Goal: Check status: Check status

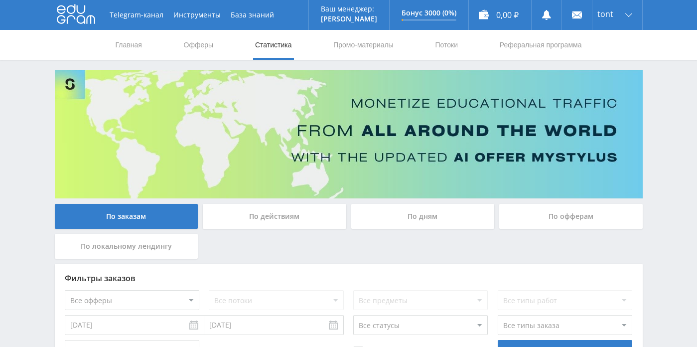
scroll to position [113, 0]
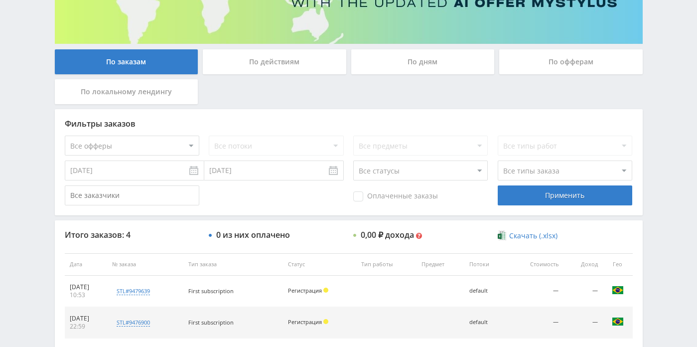
click at [406, 64] on div "По дням" at bounding box center [422, 61] width 143 height 25
click at [0, 0] on input "По дням" at bounding box center [0, 0] width 0 height 0
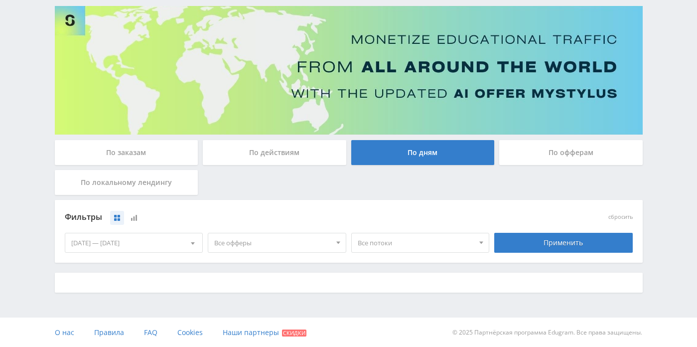
scroll to position [154, 0]
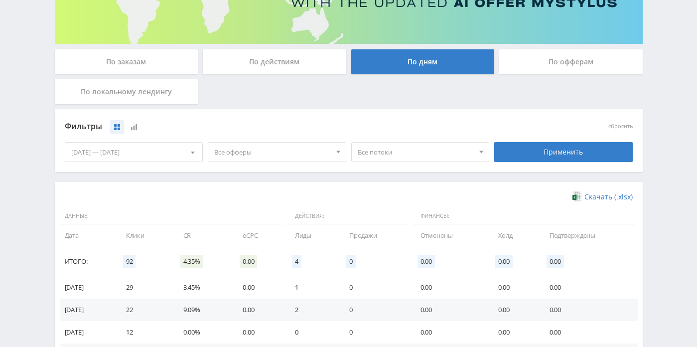
click at [181, 155] on div "[DATE] — [DATE]" at bounding box center [133, 151] width 137 height 19
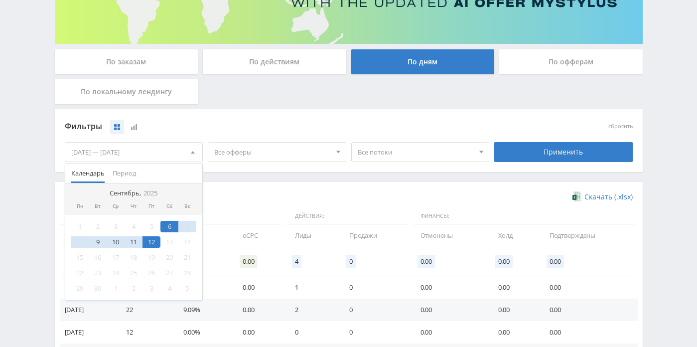
click at [135, 243] on div "11" at bounding box center [133, 241] width 18 height 11
click at [157, 243] on div "12" at bounding box center [151, 241] width 18 height 11
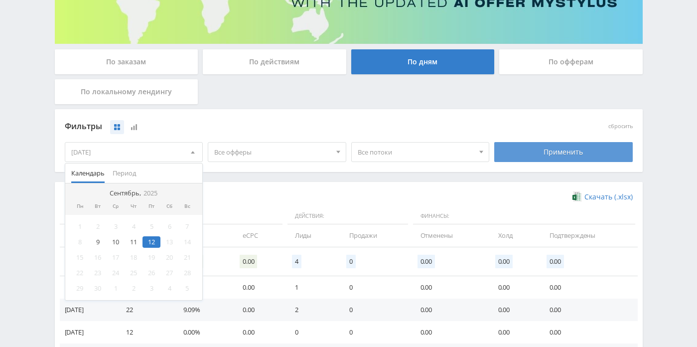
click at [558, 146] on div "Применить" at bounding box center [563, 152] width 138 height 20
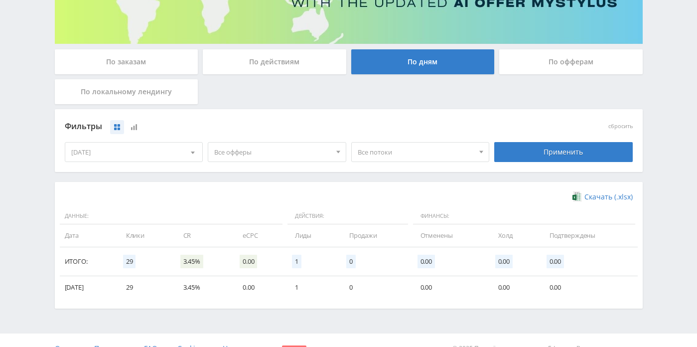
scroll to position [171, 0]
